Goal: Information Seeking & Learning: Learn about a topic

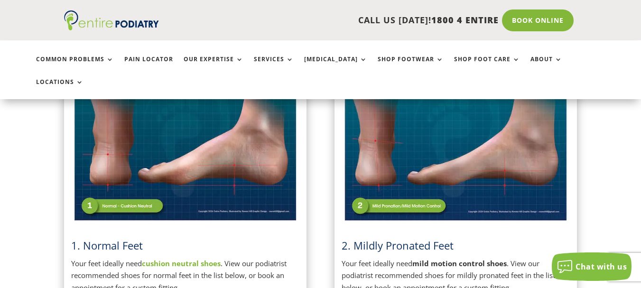
scroll to position [312, 0]
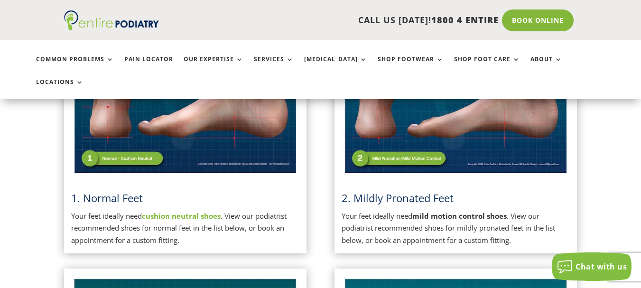
click at [181, 211] on strong "cushion neutral shoes" at bounding box center [181, 215] width 79 height 9
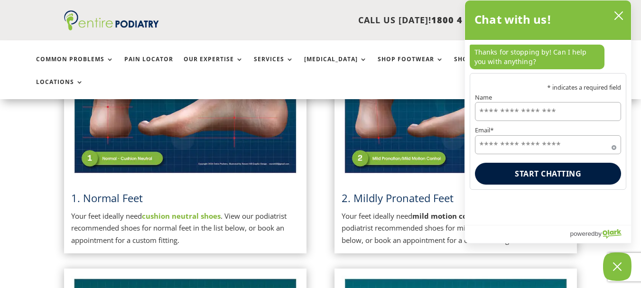
scroll to position [312, 0]
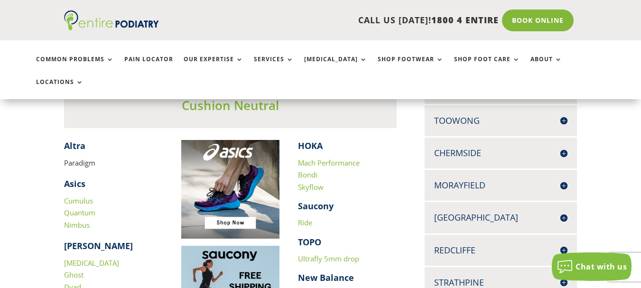
scroll to position [303, 0]
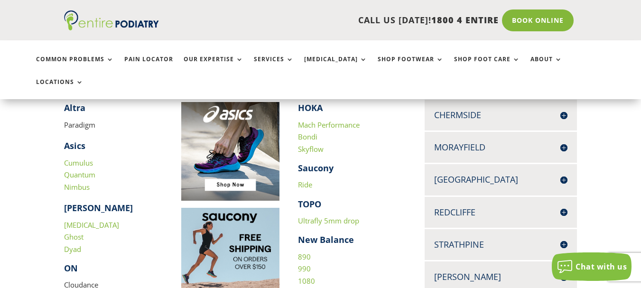
click at [76, 220] on link "[MEDICAL_DATA]" at bounding box center [91, 224] width 55 height 9
click at [302, 252] on link "890" at bounding box center [304, 256] width 13 height 9
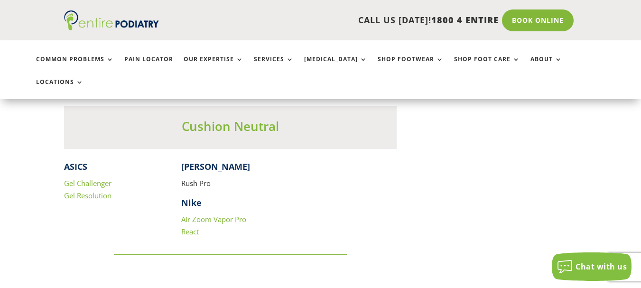
scroll to position [873, 0]
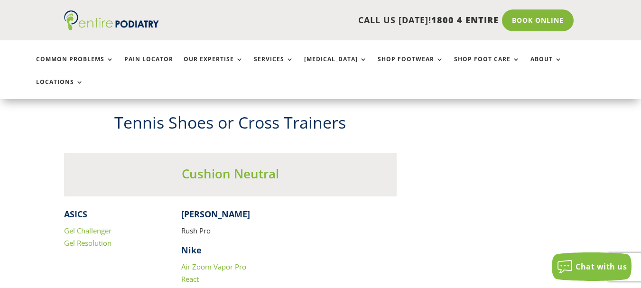
click at [92, 226] on link "Gel Challenger" at bounding box center [87, 230] width 47 height 9
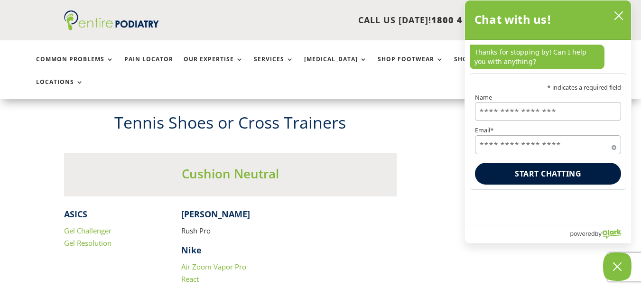
drag, startPoint x: 135, startPoint y: 1, endPoint x: 320, endPoint y: 214, distance: 281.3
click at [320, 214] on div "ASICS Gel Challenger Gel Resolution Wilson Rush Pro Nike Air Zoom Vapor Pro Rea…" at bounding box center [230, 246] width 332 height 77
click at [76, 226] on link "Gel Challenger" at bounding box center [87, 230] width 47 height 9
